Goal: Task Accomplishment & Management: Manage account settings

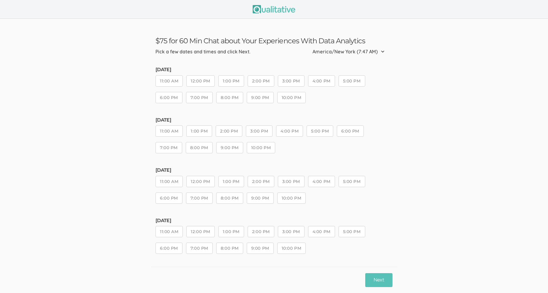
click at [275, 10] on img at bounding box center [274, 9] width 43 height 8
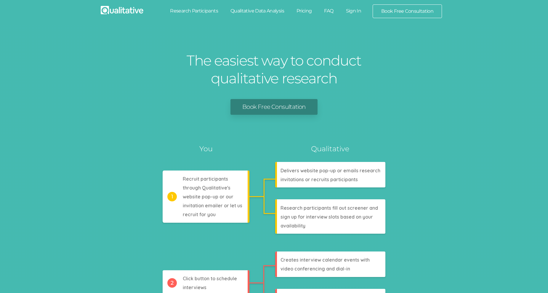
click at [353, 9] on link "Sign In" at bounding box center [354, 10] width 28 height 13
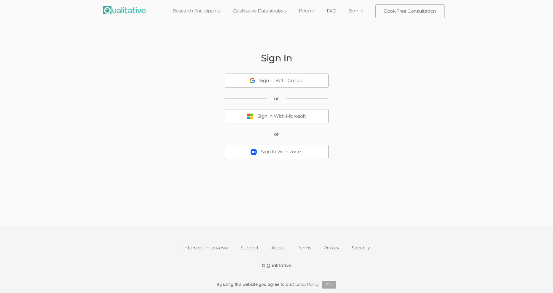
click at [297, 153] on div "Sign In With Zoom" at bounding box center [281, 151] width 41 height 7
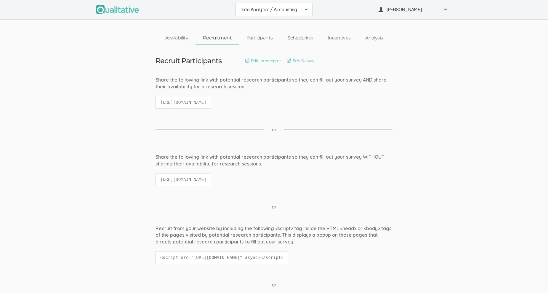
click at [306, 38] on link "Scheduling" at bounding box center [300, 38] width 40 height 13
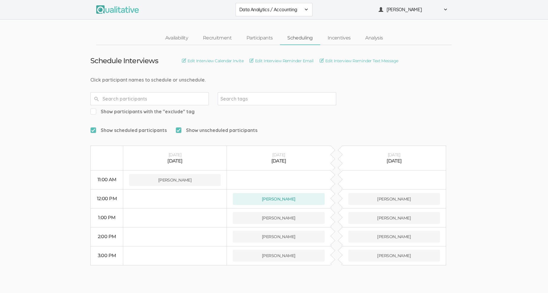
click at [304, 7] on span at bounding box center [306, 9] width 5 height 5
click at [277, 25] on span "Data Analytics / Non-accounting" at bounding box center [273, 22] width 69 height 7
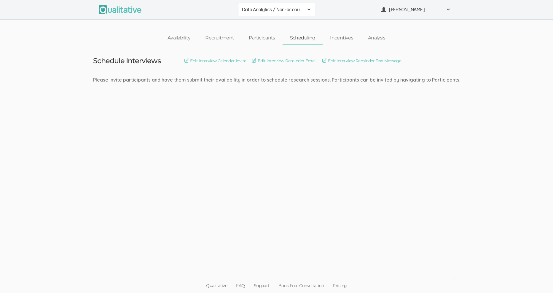
click at [304, 8] on div "Data Analytics / Non-accounting" at bounding box center [276, 9] width 69 height 7
click at [289, 37] on span "Data Analytics / Sr Management" at bounding box center [276, 36] width 69 height 7
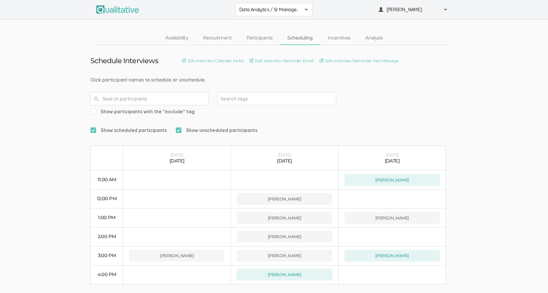
click at [301, 8] on span "Data Analytics / Sr Management" at bounding box center [270, 9] width 62 height 7
